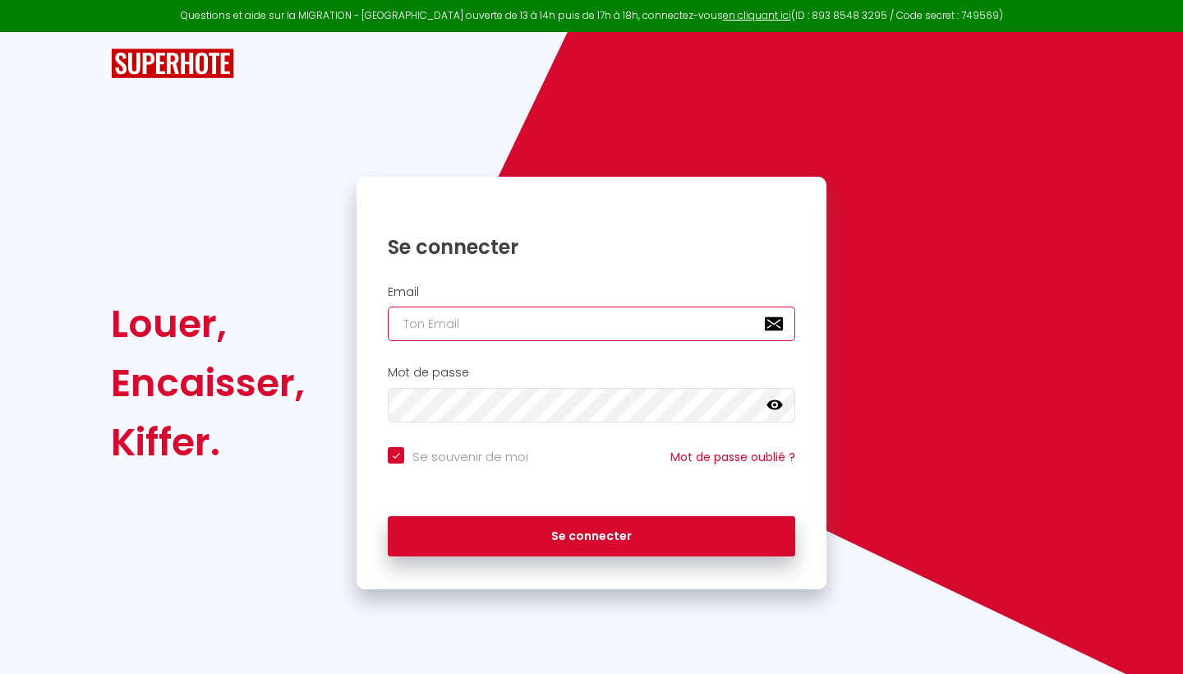
type input "[EMAIL_ADDRESS][DOMAIN_NAME]"
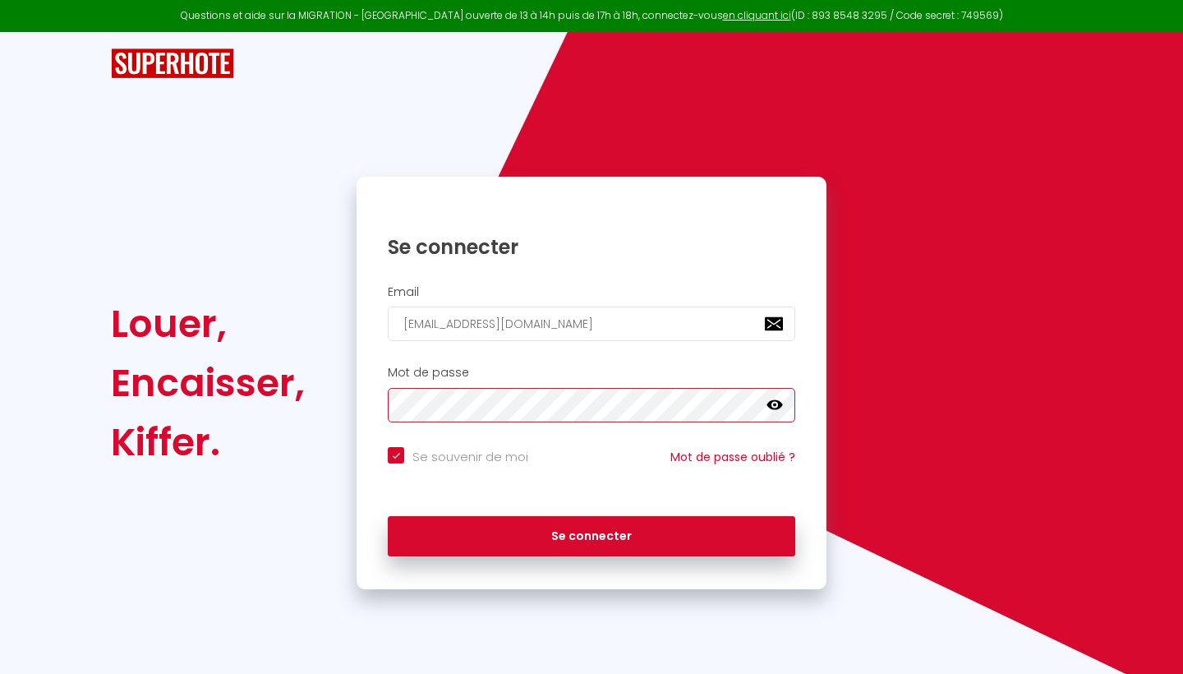
click at [592, 533] on button "Se connecter" at bounding box center [592, 536] width 408 height 41
checkbox input "true"
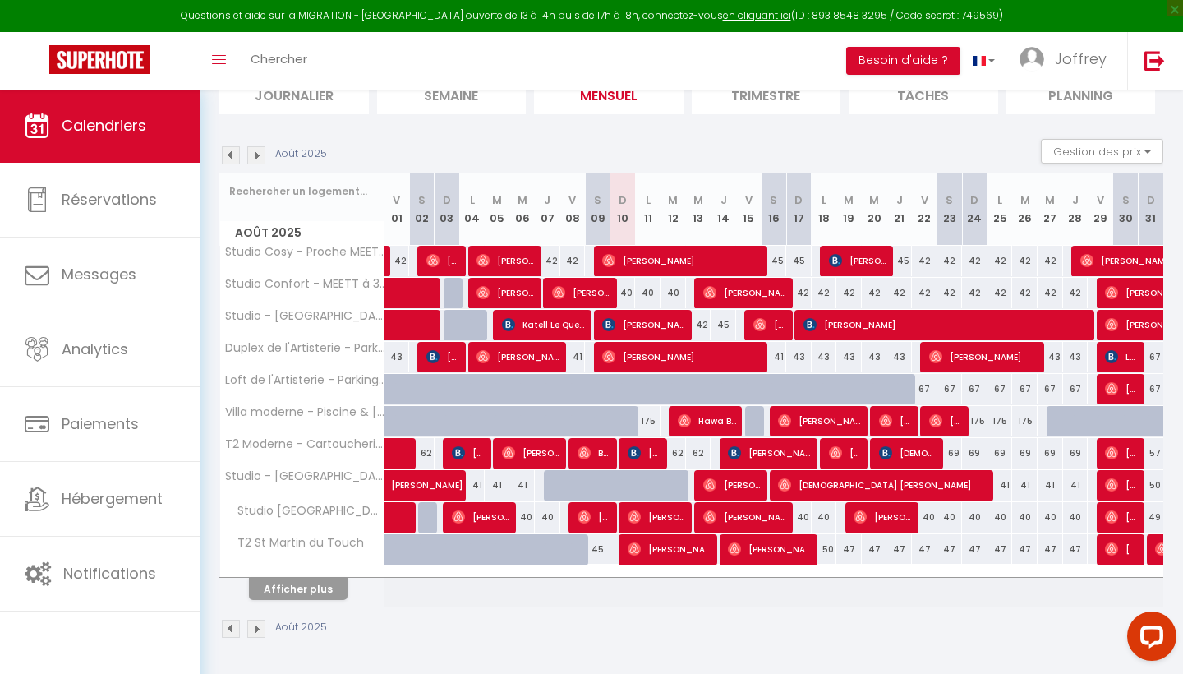
scroll to position [127, 0]
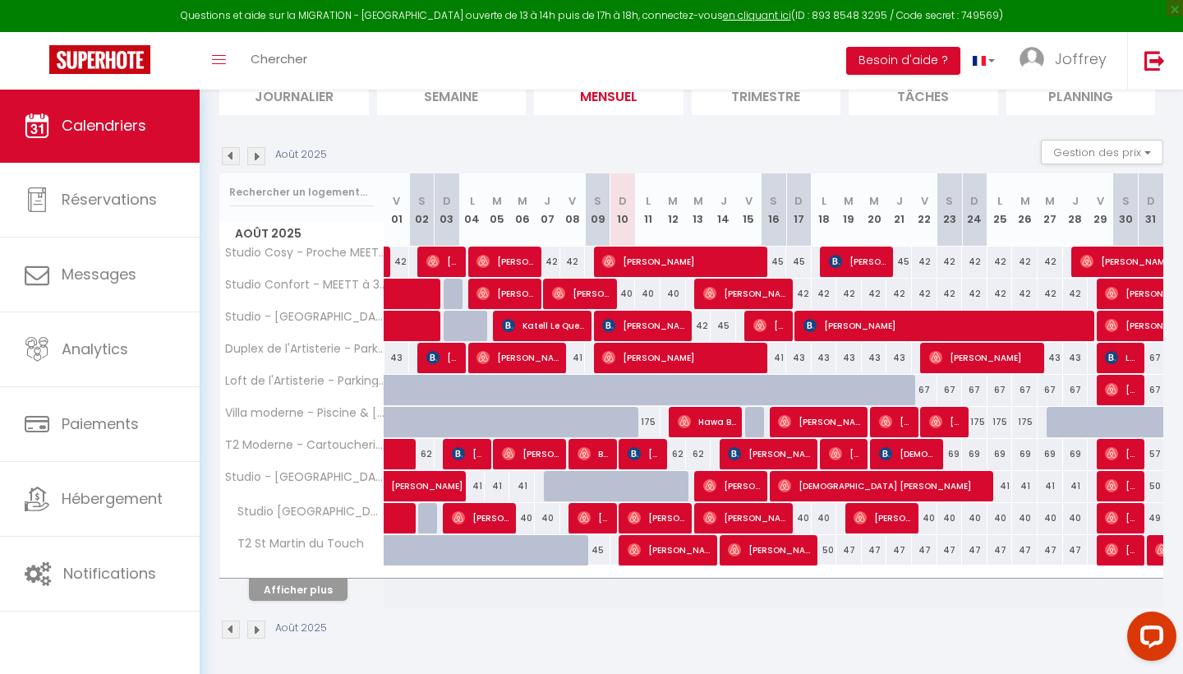
click at [288, 591] on button "Afficher plus" at bounding box center [298, 589] width 99 height 22
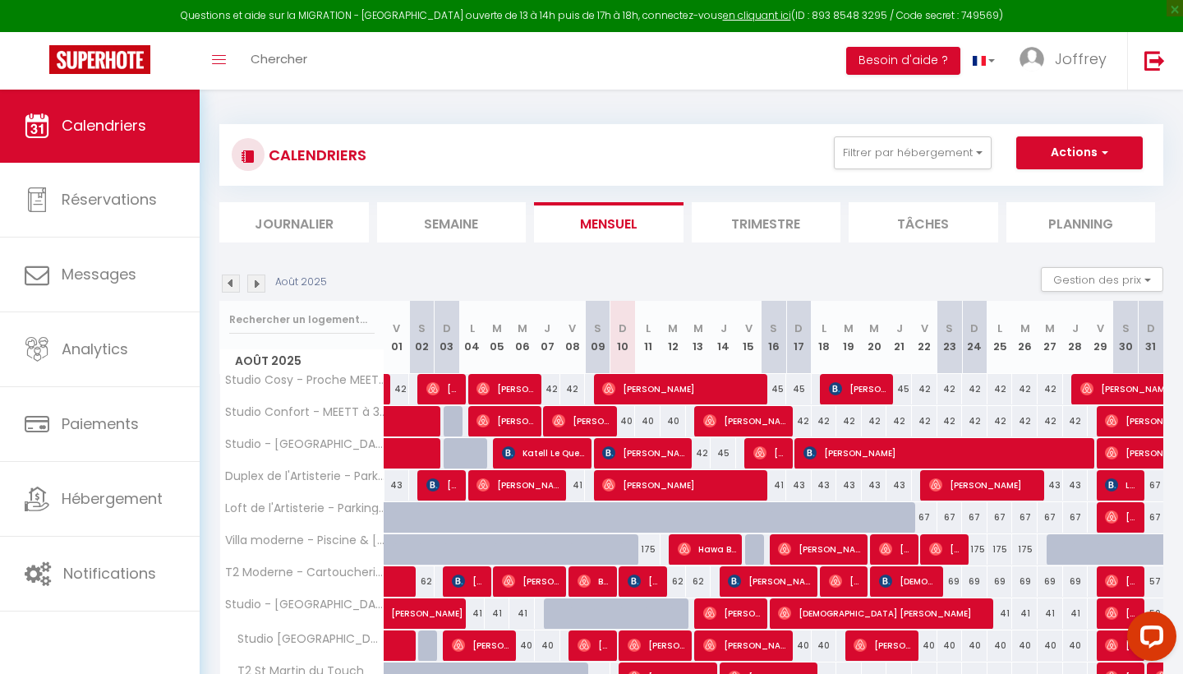
scroll to position [0, 0]
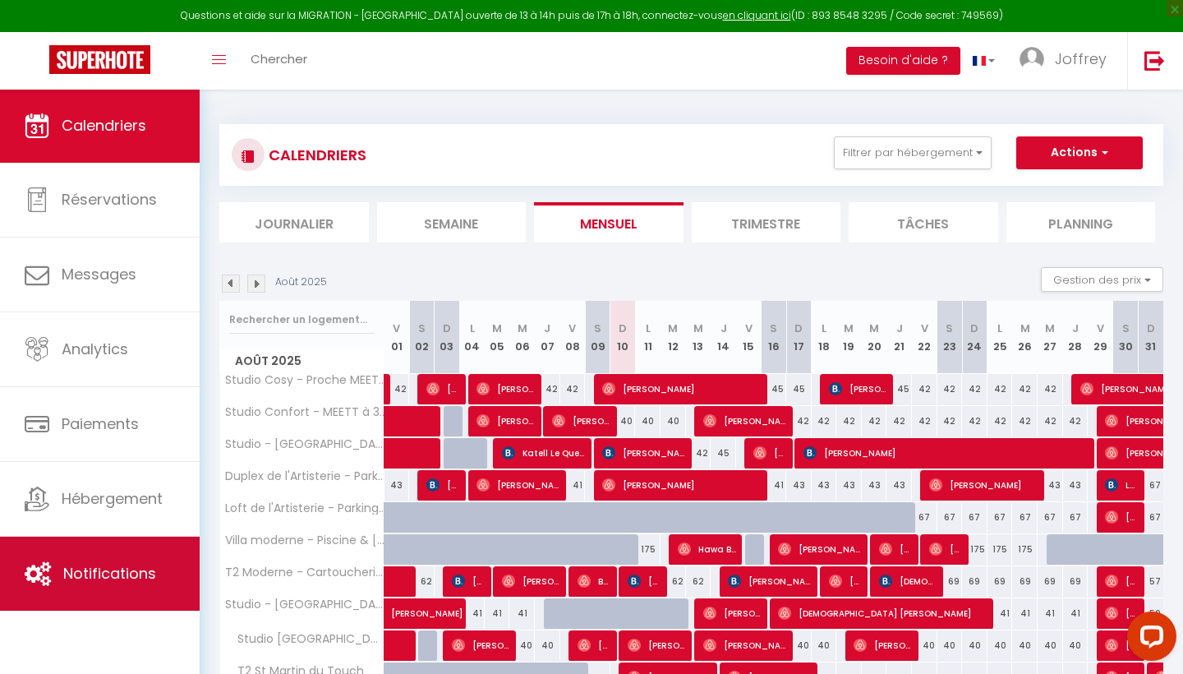
click at [109, 587] on link "Notifications" at bounding box center [100, 574] width 200 height 74
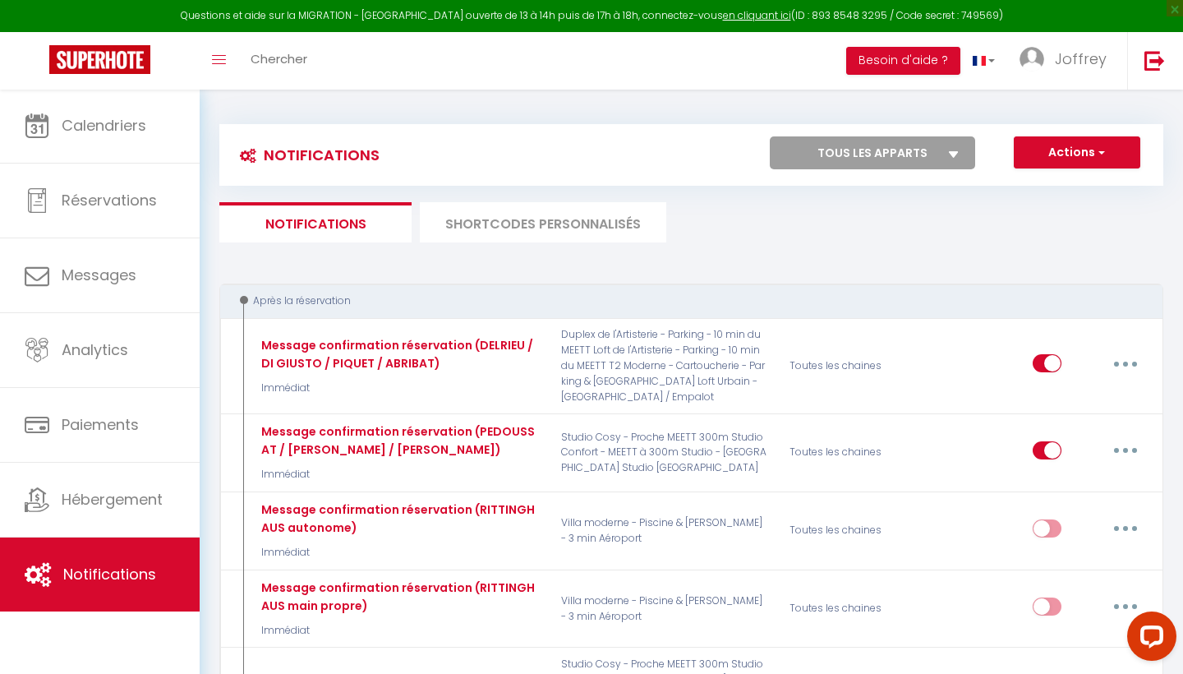
click at [520, 222] on li "SHORTCODES PERSONNALISÉS" at bounding box center [543, 222] width 246 height 40
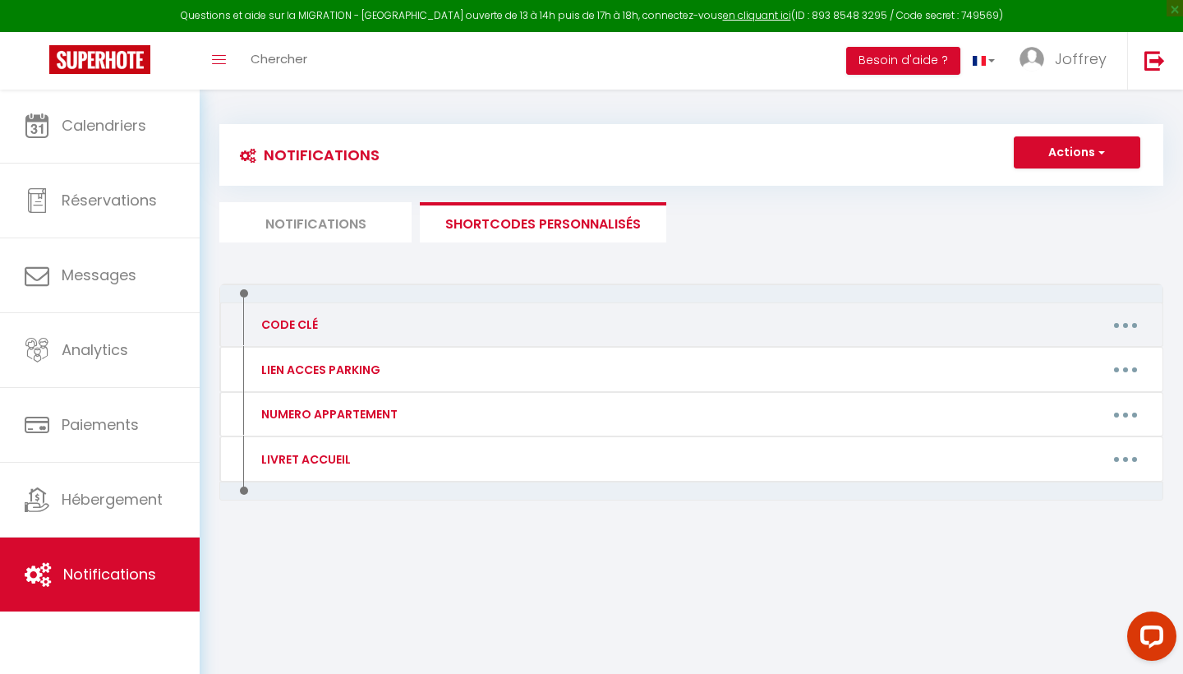
click at [1127, 323] on icon "button" at bounding box center [1125, 325] width 5 height 5
click at [1066, 357] on link "Editer" at bounding box center [1083, 362] width 122 height 28
type input "CODE CLÉ"
type textarea "CODE_CLE"
type textarea "0708"
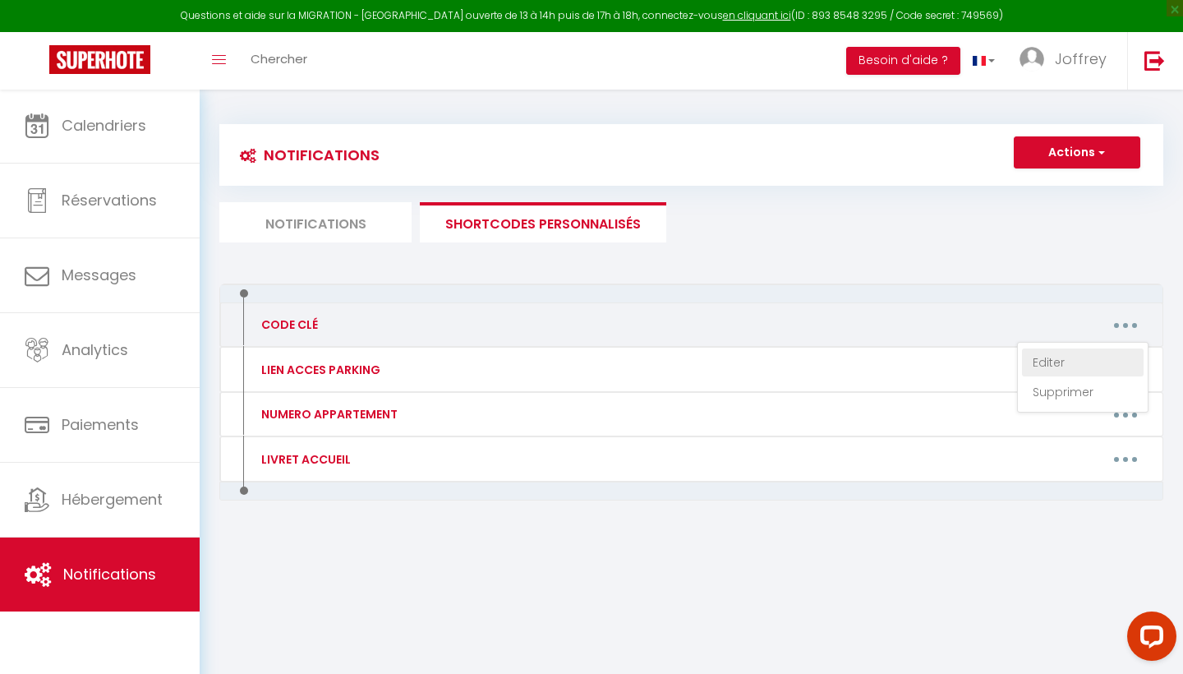
type textarea "0808"
type textarea "0907"
type textarea "0407"
type textarea "3507"
type textarea "0308"
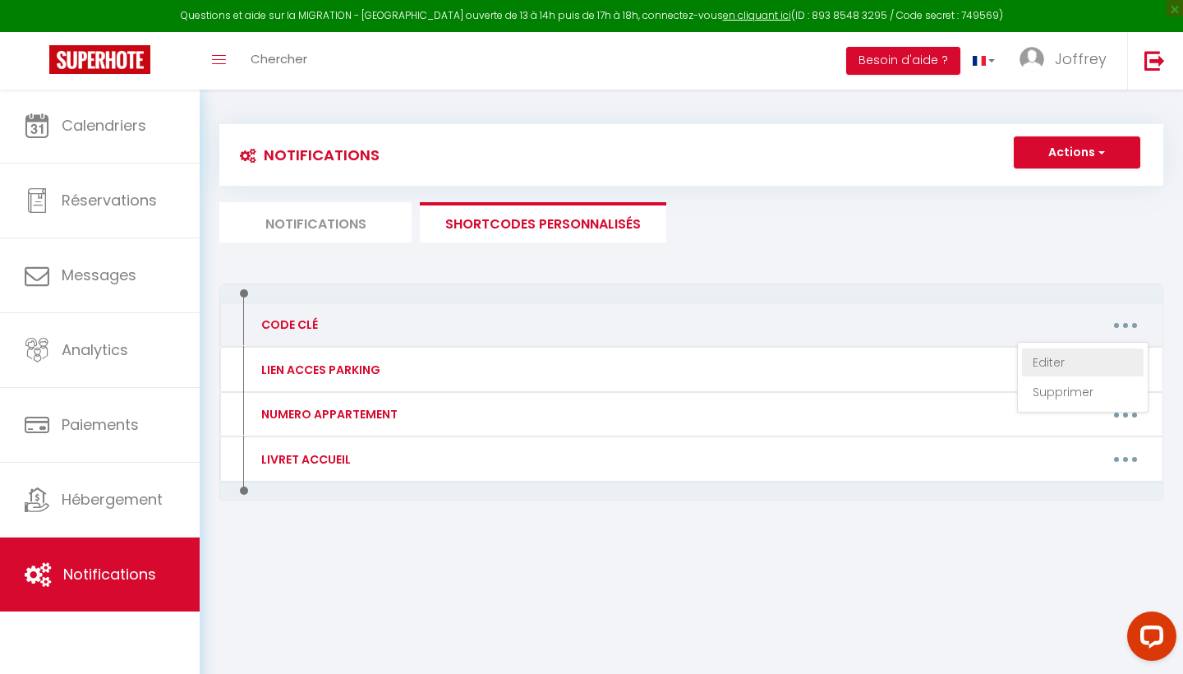
type textarea "4207"
type textarea "1507"
type textarea "1006"
type textarea "2107"
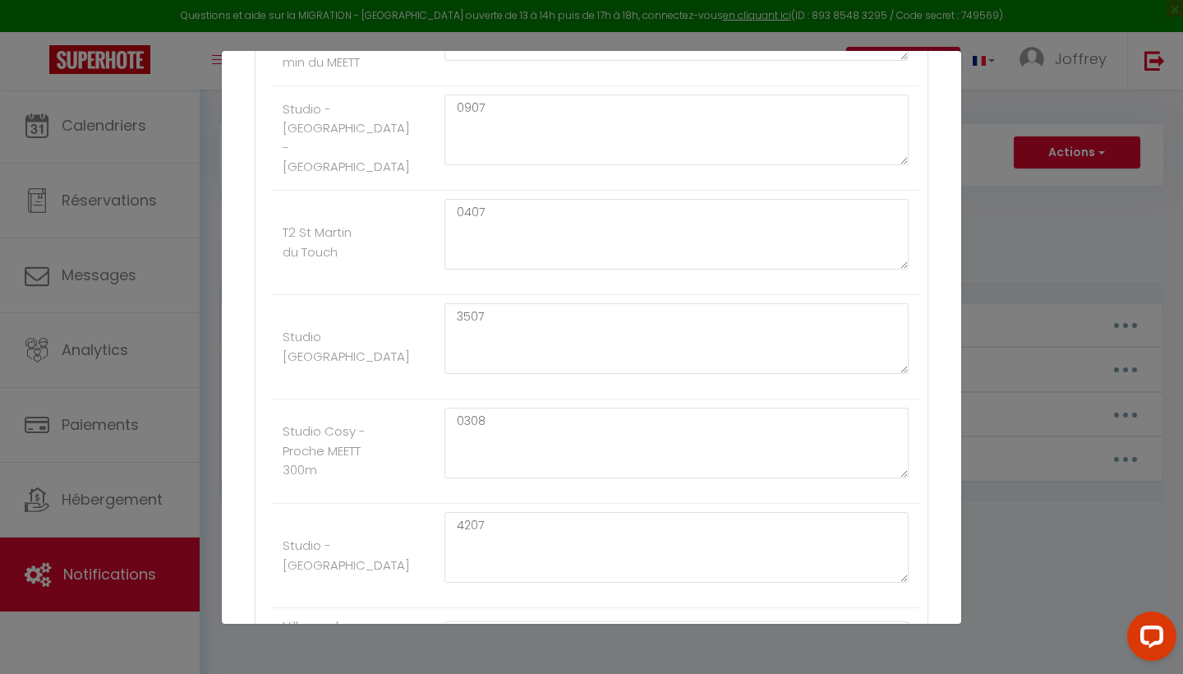
scroll to position [545, 0]
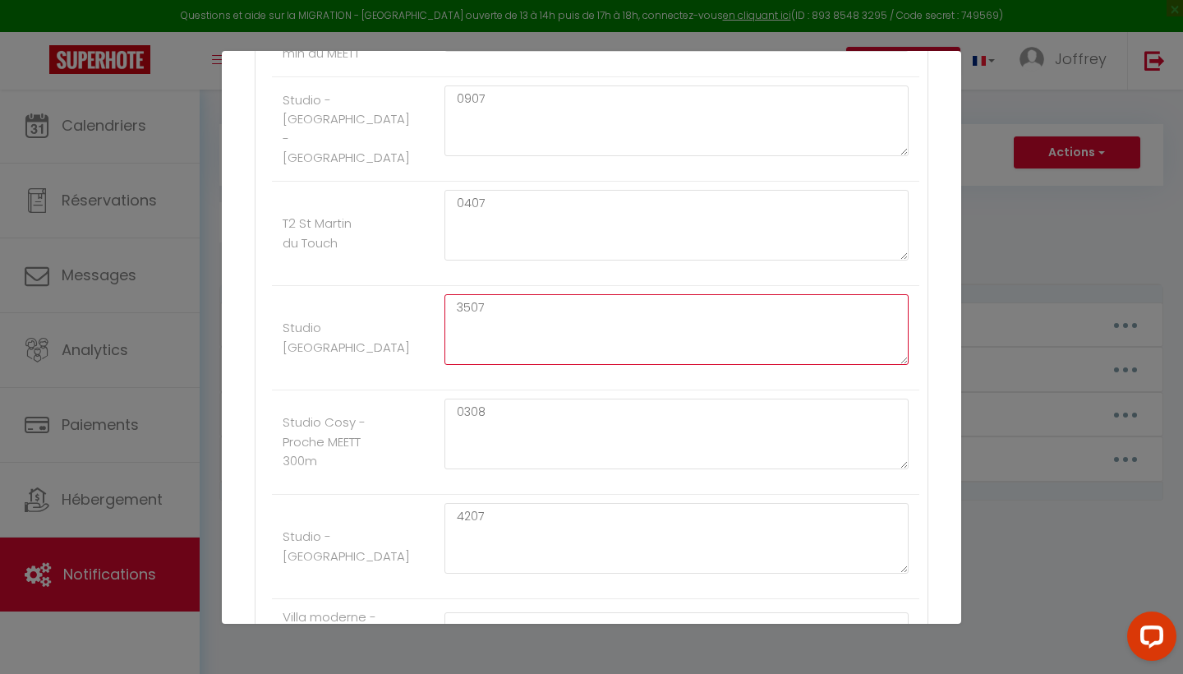
click at [494, 304] on textarea "3507" at bounding box center [676, 329] width 464 height 71
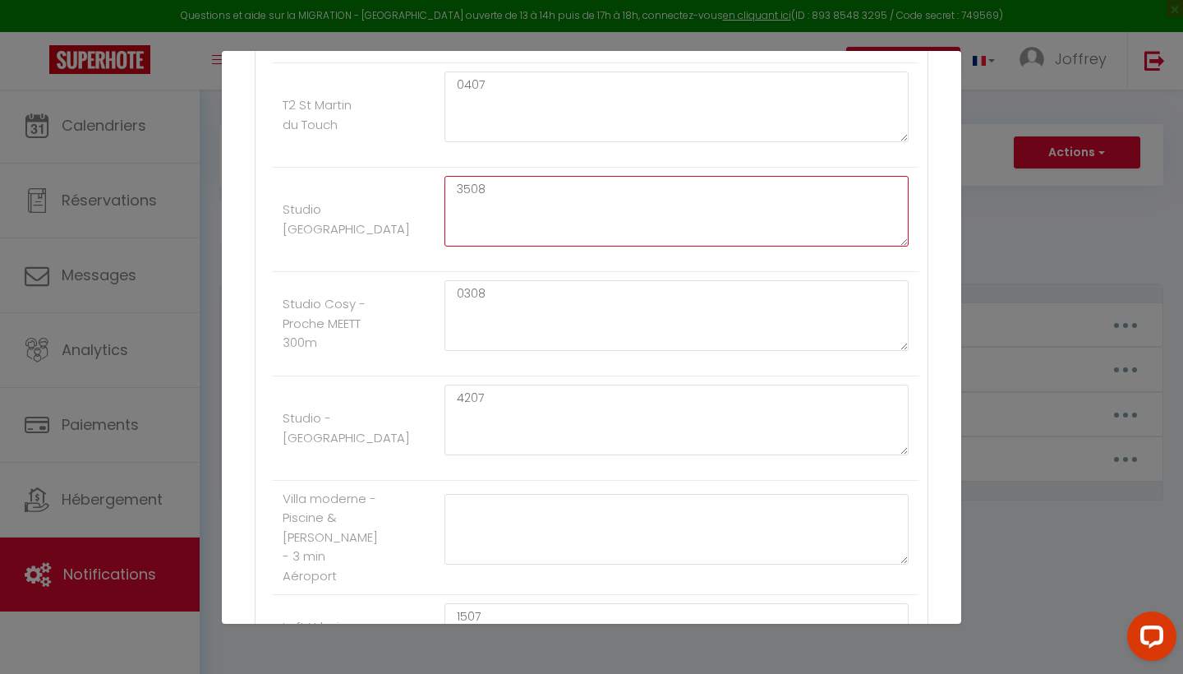
scroll to position [706, 0]
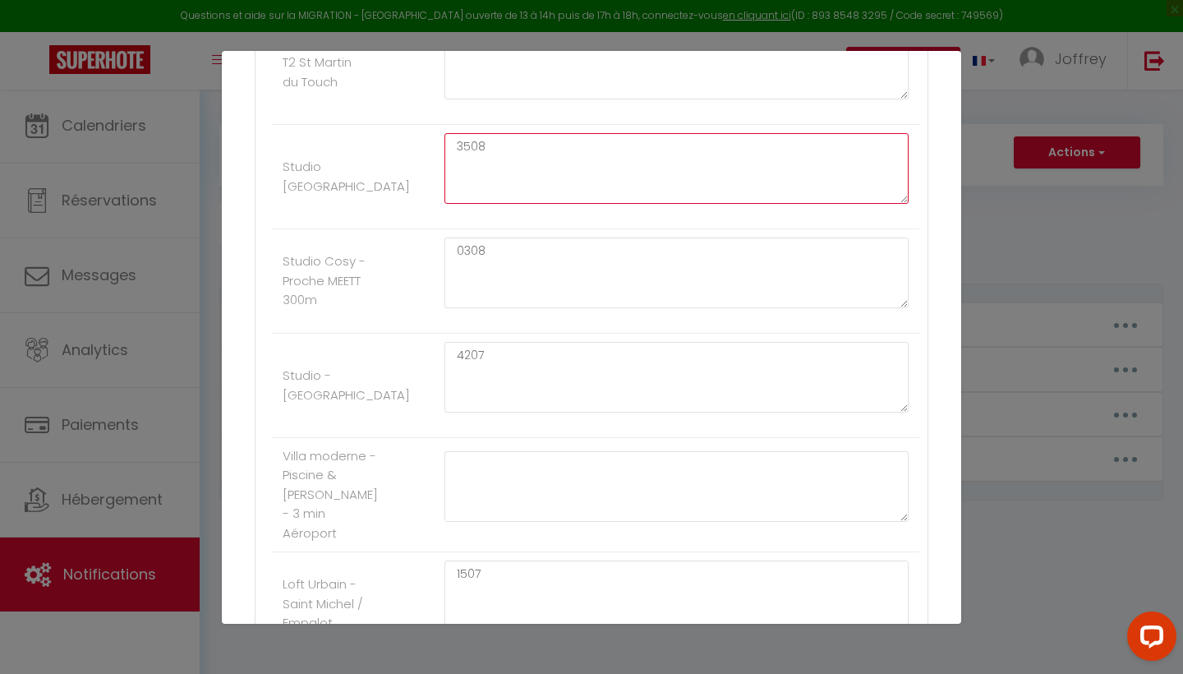
type textarea "3508"
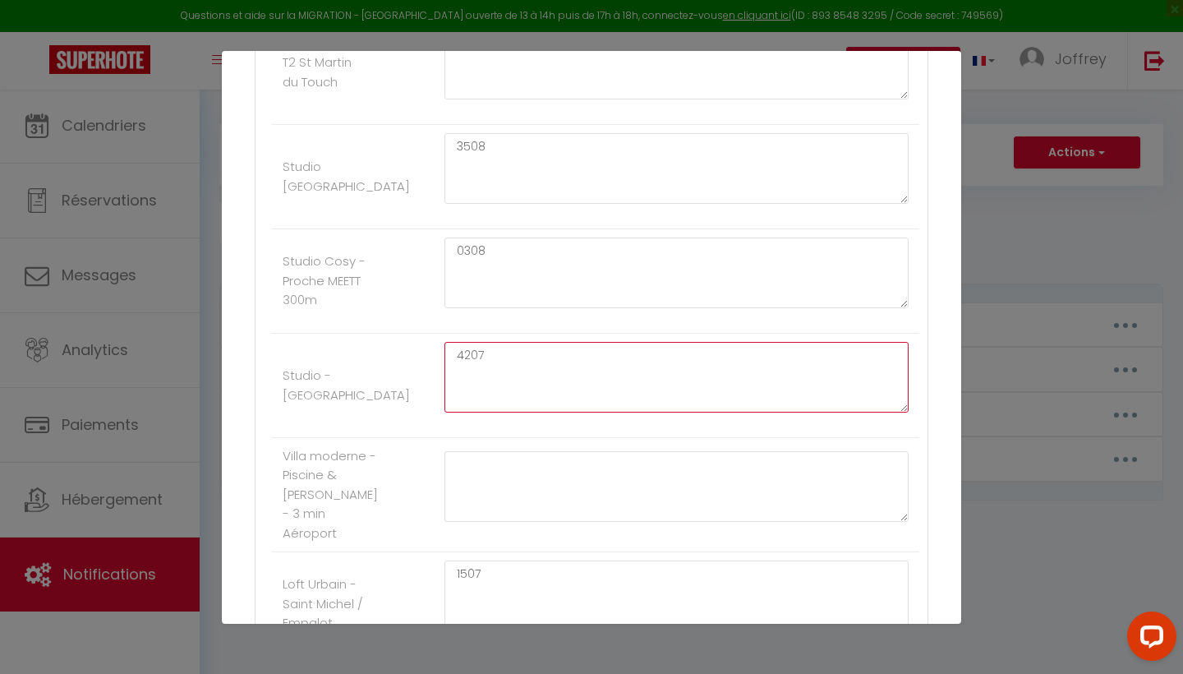
click at [491, 357] on textarea "4207" at bounding box center [676, 377] width 464 height 71
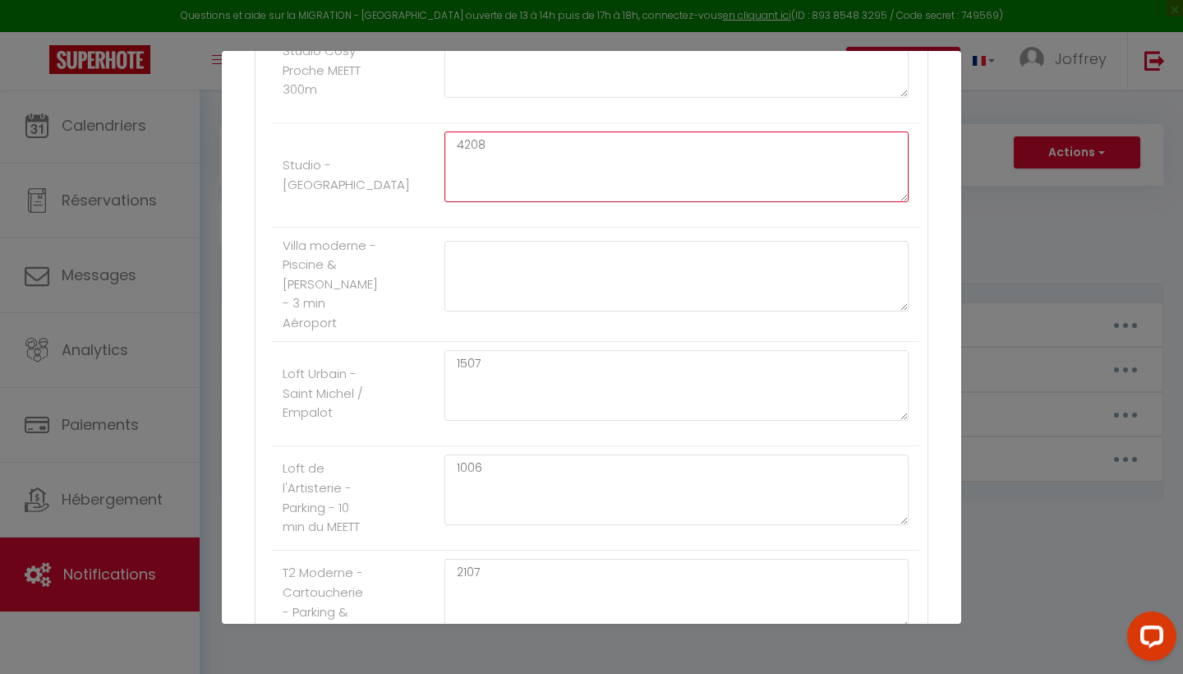
scroll to position [933, 0]
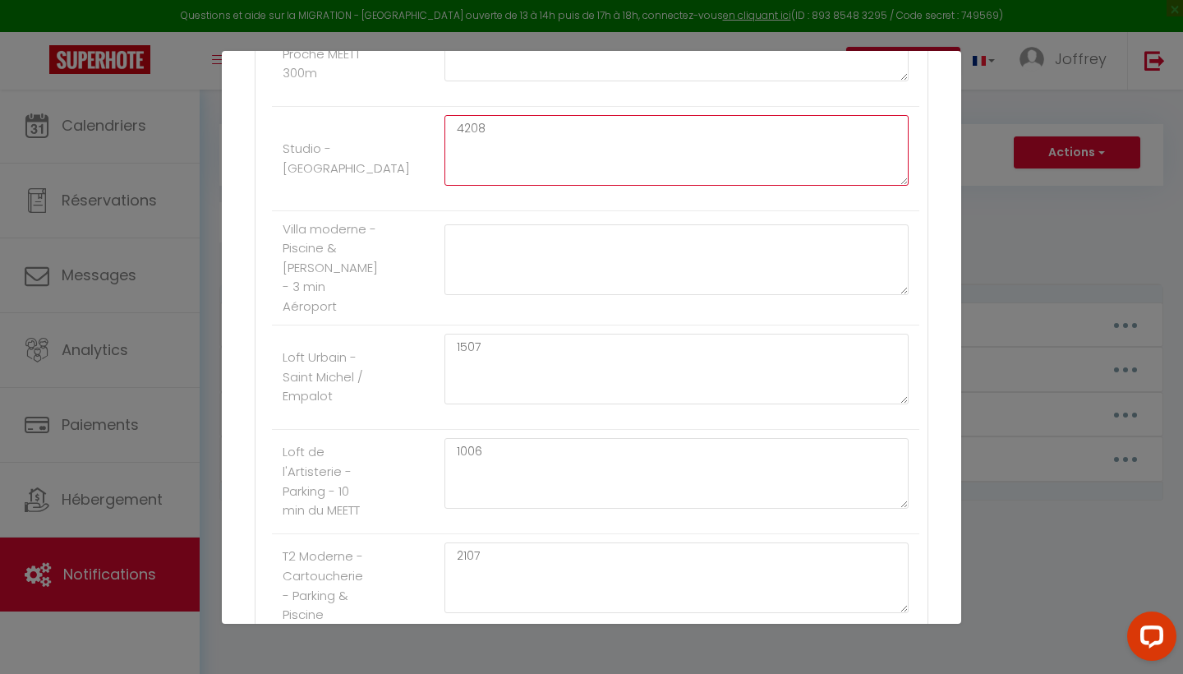
type textarea "4208"
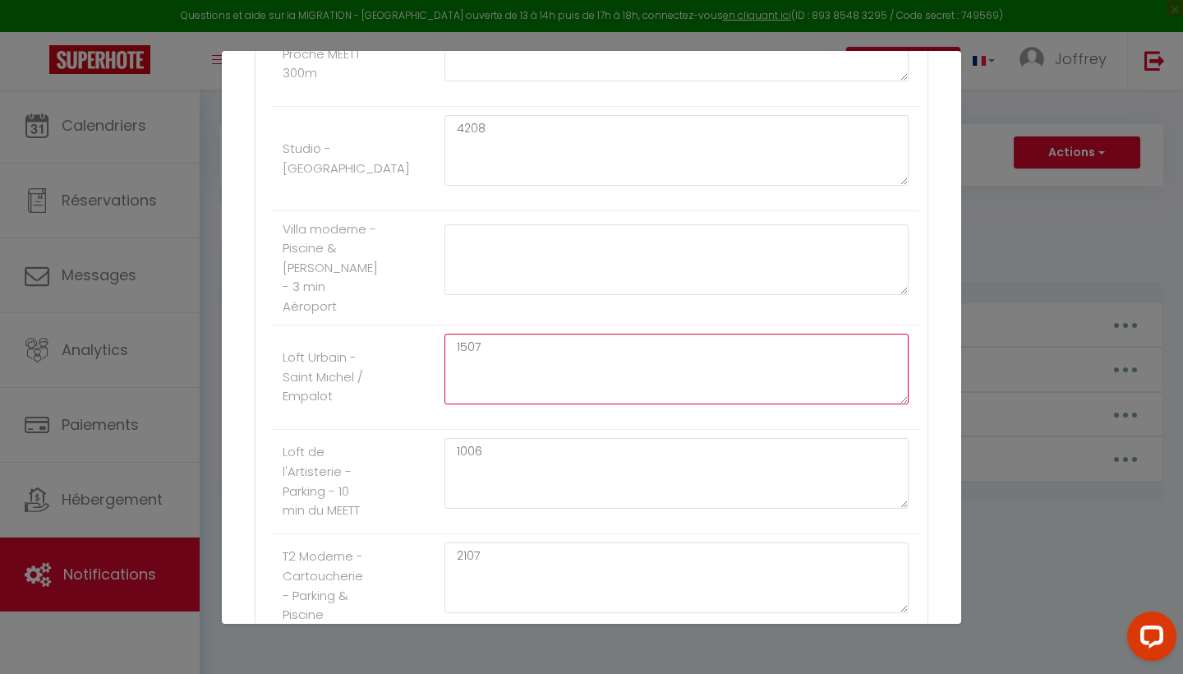
click at [484, 335] on textarea "1507" at bounding box center [676, 369] width 464 height 71
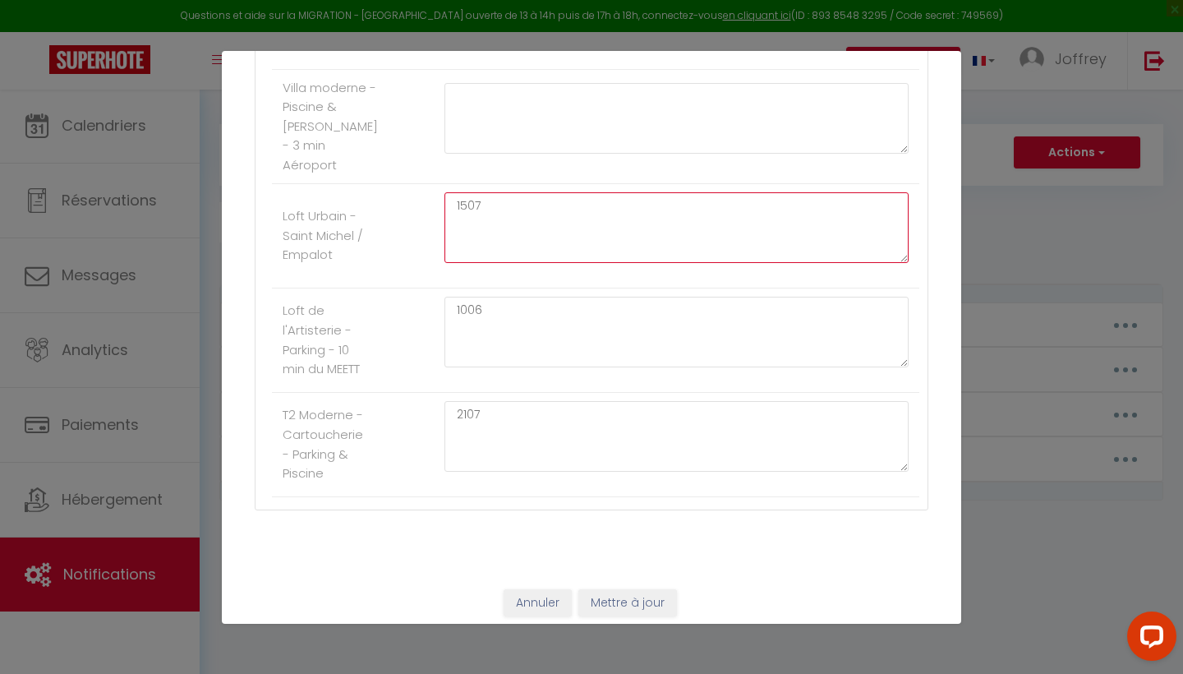
scroll to position [1073, 0]
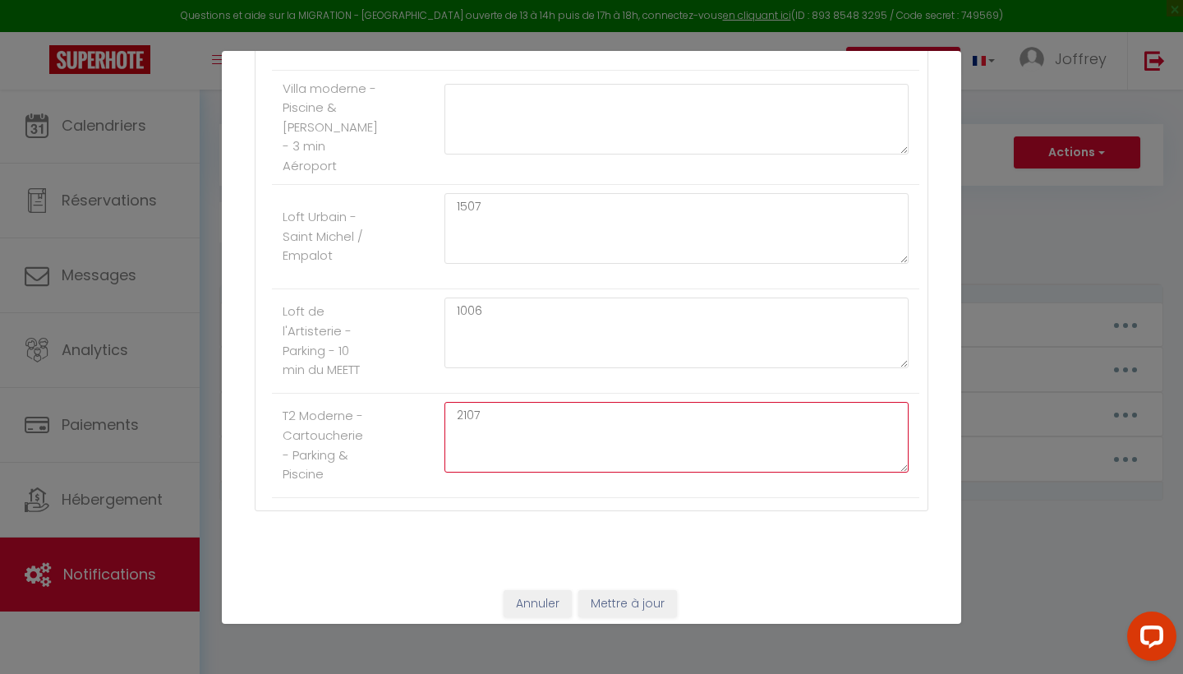
click at [500, 407] on textarea "2107" at bounding box center [676, 437] width 464 height 71
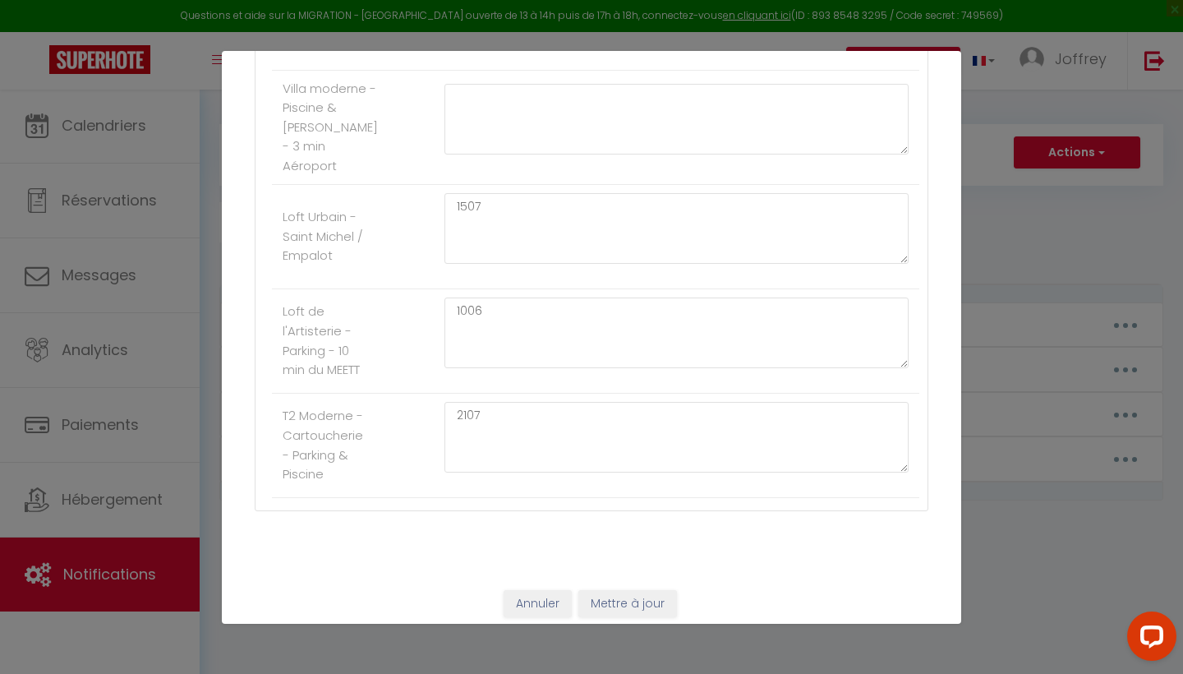
click at [633, 590] on button "Mettre à jour" at bounding box center [627, 604] width 99 height 28
